Goal: Transaction & Acquisition: Obtain resource

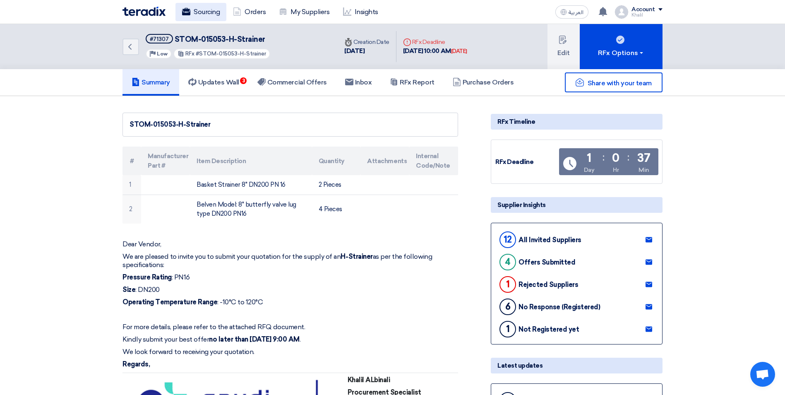
click at [209, 14] on link "Sourcing" at bounding box center [200, 12] width 51 height 18
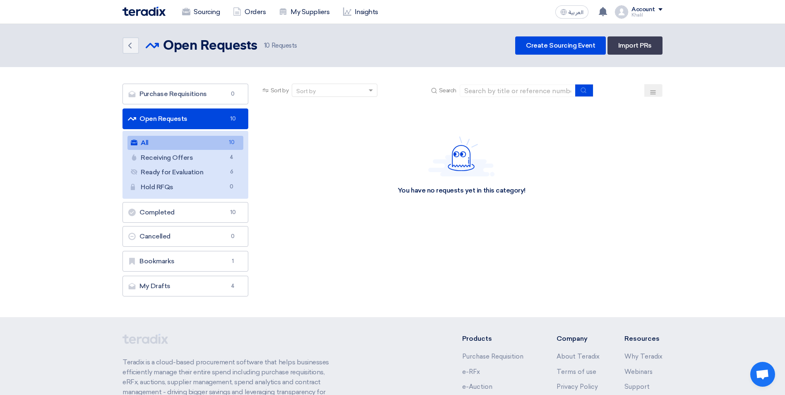
click at [211, 145] on link "All All 10" at bounding box center [185, 143] width 116 height 14
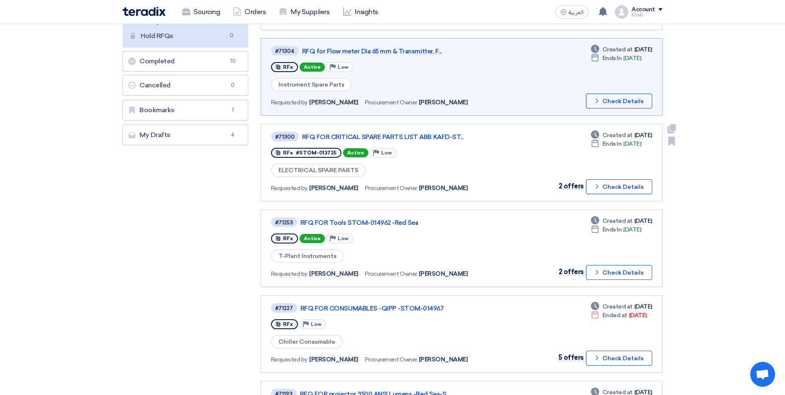
scroll to position [166, 0]
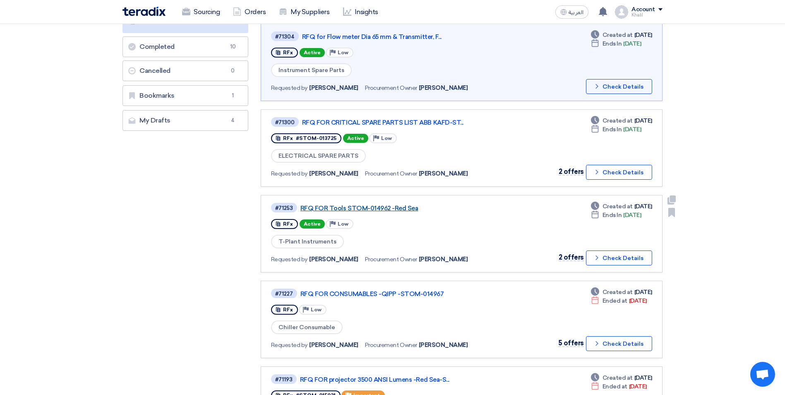
click at [388, 211] on link "RFQ FOR Tools STOM-014962 -Red Sea" at bounding box center [403, 207] width 207 height 7
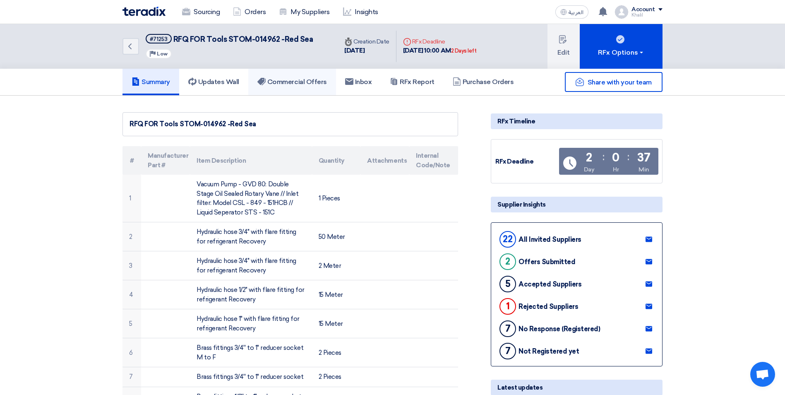
click at [272, 85] on h5 "Commercial Offers" at bounding box center [292, 82] width 70 height 8
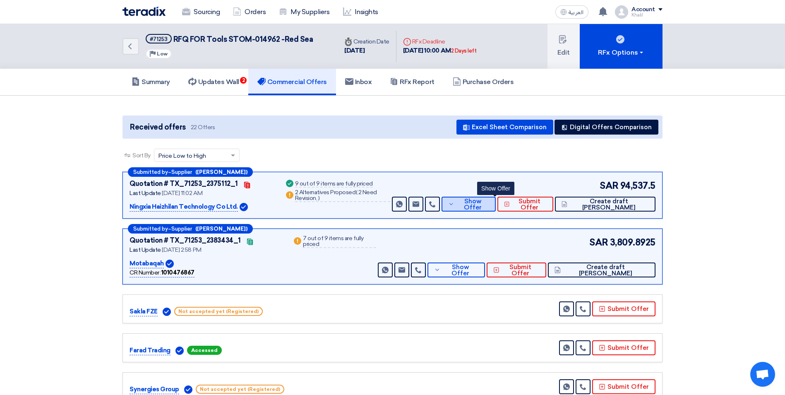
click at [489, 207] on span "Show Offer" at bounding box center [472, 204] width 33 height 12
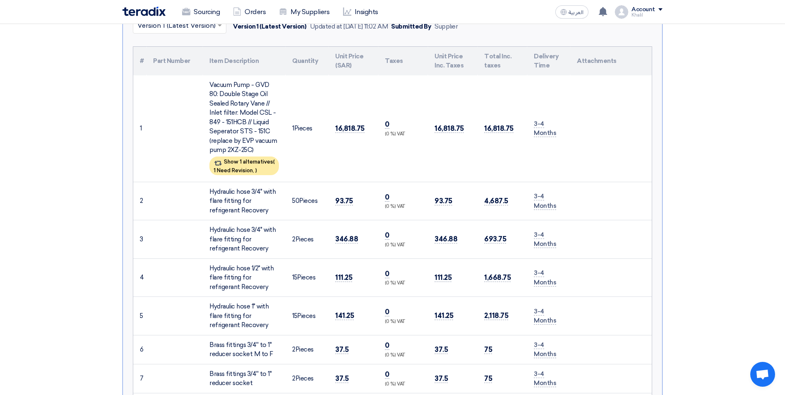
scroll to position [166, 0]
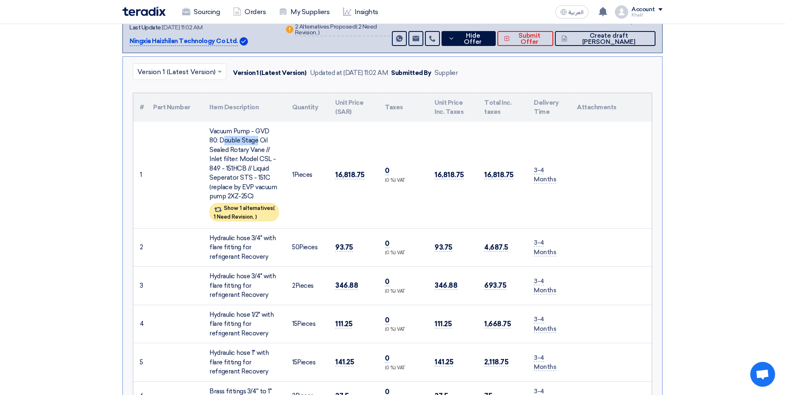
drag, startPoint x: 211, startPoint y: 133, endPoint x: 250, endPoint y: 134, distance: 38.9
click at [250, 134] on div "Vacuum Pump - GVD 80: Double Stage Oil Sealed Rotary Vane // Inlet filter: Mode…" at bounding box center [244, 164] width 70 height 74
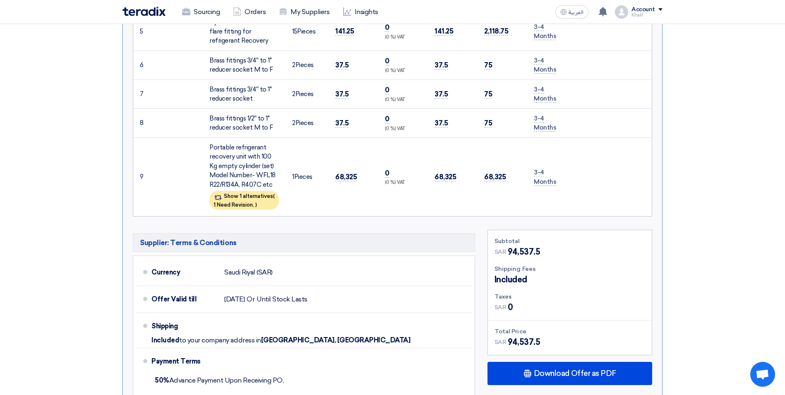
scroll to position [497, 0]
drag, startPoint x: 211, startPoint y: 146, endPoint x: 273, endPoint y: 181, distance: 70.8
click at [273, 181] on div "Portable refrigerant recovery unit with 100 Kg empty cylinder (set) Model Numbe…" at bounding box center [244, 165] width 70 height 47
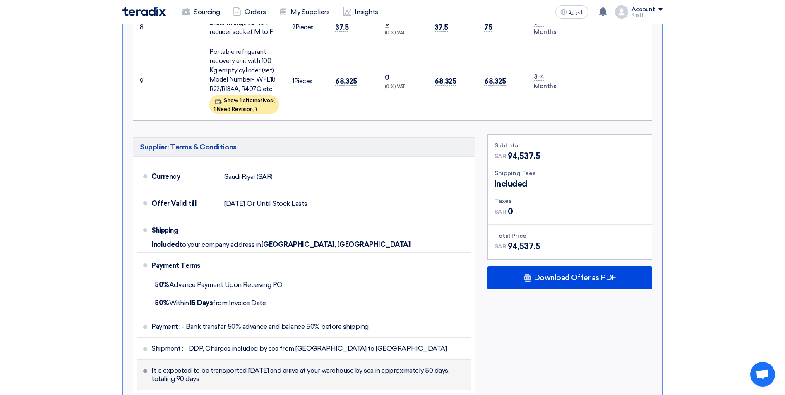
scroll to position [745, 0]
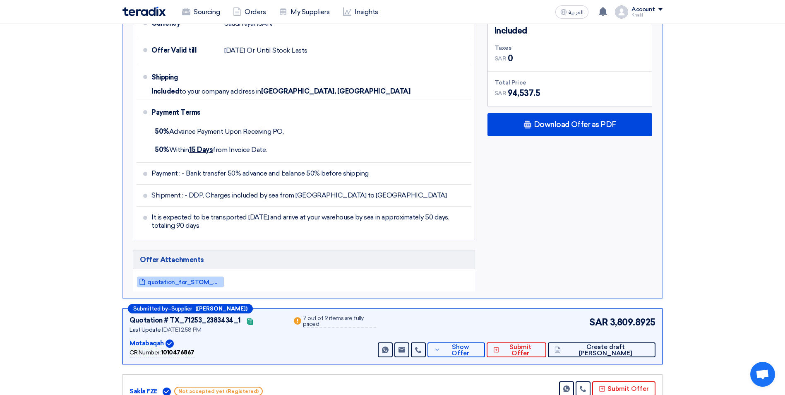
click at [213, 280] on span "quotation_for_STOM_Chiller_Tools_1757404922034.pdf" at bounding box center [184, 282] width 74 height 6
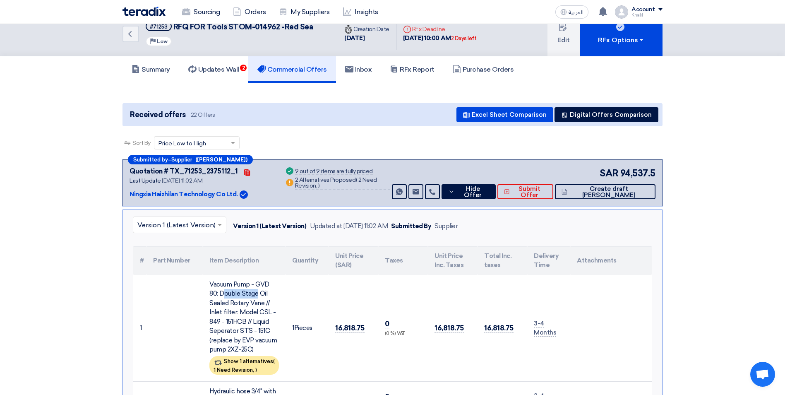
scroll to position [0, 0]
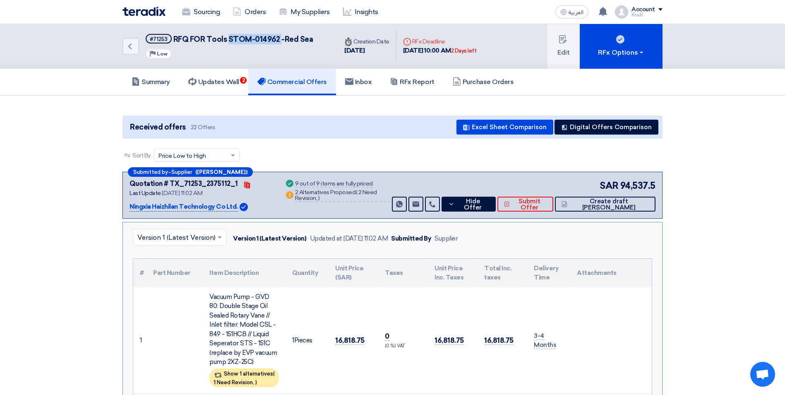
drag, startPoint x: 279, startPoint y: 41, endPoint x: 229, endPoint y: 40, distance: 50.1
click at [229, 40] on span "RFQ FOR Tools STOM-014962 -Red Sea" at bounding box center [243, 39] width 140 height 9
copy span "STOM-014962"
click at [267, 43] on span "RFQ FOR Tools STOM-014962 -Red Sea" at bounding box center [243, 39] width 140 height 9
drag, startPoint x: 272, startPoint y: 40, endPoint x: 230, endPoint y: 40, distance: 42.6
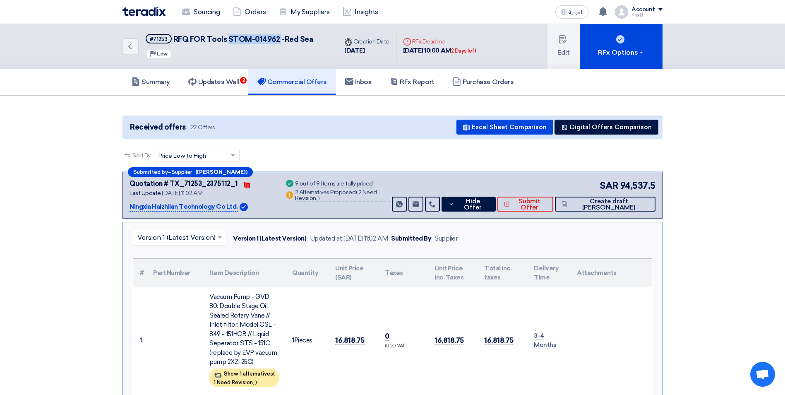
click at [230, 40] on span "RFQ FOR Tools STOM-014962 -Red Sea" at bounding box center [243, 39] width 140 height 9
copy span "STOM-014962"
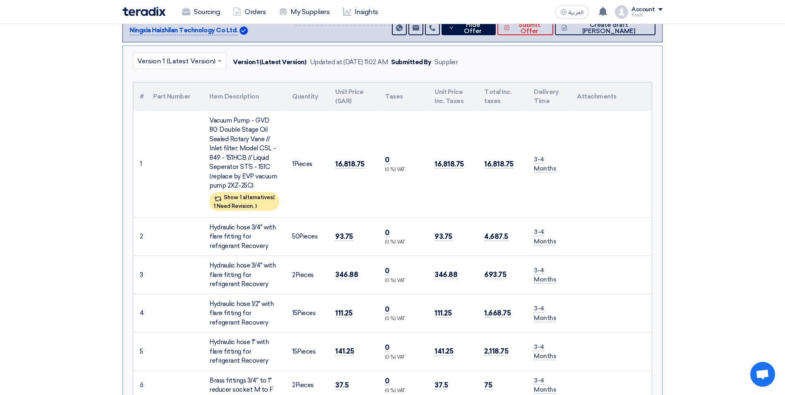
scroll to position [207, 0]
